Goal: Task Accomplishment & Management: Manage account settings

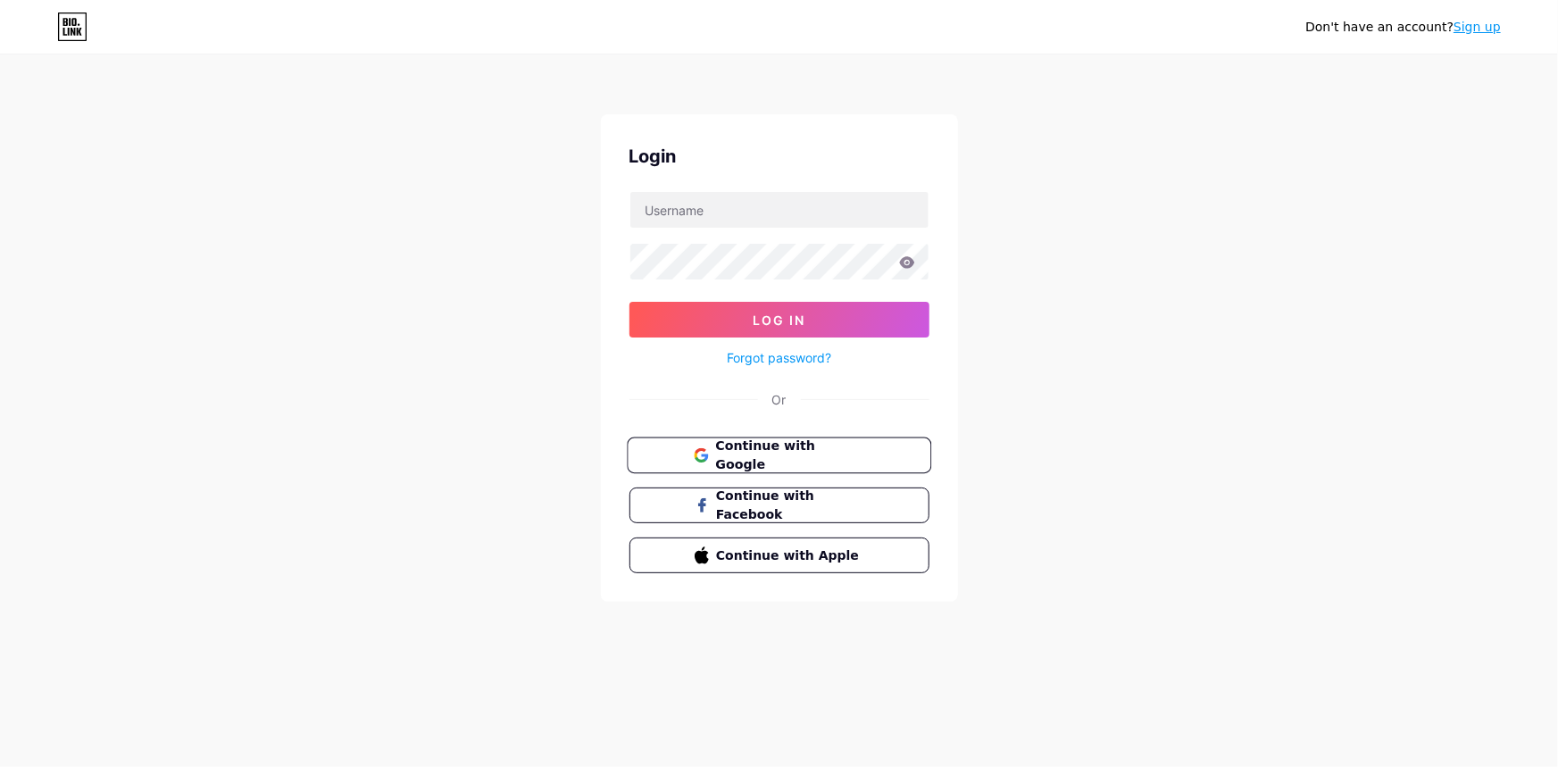
click at [834, 454] on span "Continue with Google" at bounding box center [789, 456] width 149 height 38
